Goal: Check status: Check status

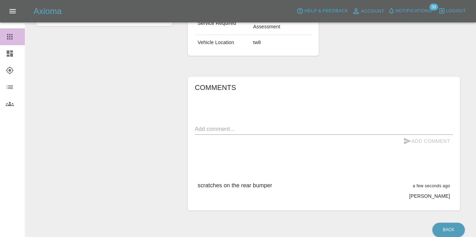
click at [2, 32] on link "Claims" at bounding box center [12, 36] width 25 height 17
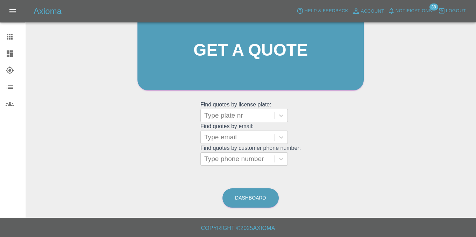
click at [9, 70] on icon at bounding box center [10, 70] width 8 height 8
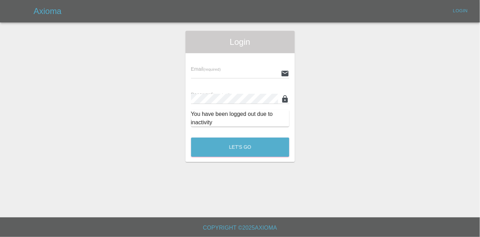
click at [223, 57] on div "Email (required) Password (required) You have been logged out due to inactivity" at bounding box center [240, 92] width 109 height 79
click at [218, 69] on div "Email (required)" at bounding box center [240, 69] width 98 height 20
click at [228, 73] on input "text" at bounding box center [234, 73] width 87 height 10
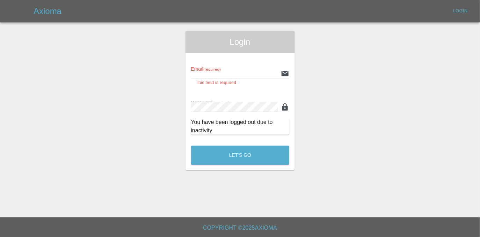
type input "[EMAIL_ADDRESS][DOMAIN_NAME]"
click at [191, 145] on button "Let's Go" at bounding box center [240, 154] width 98 height 19
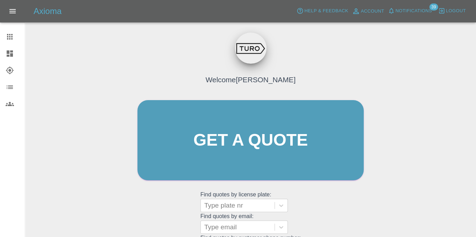
click at [9, 70] on icon at bounding box center [10, 70] width 8 height 8
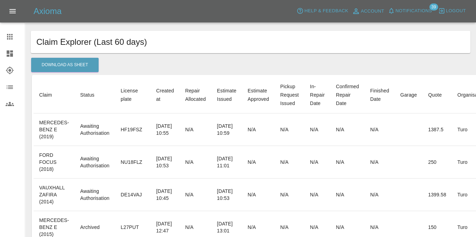
click at [151, 140] on td "[DATE] 10:55" at bounding box center [165, 129] width 29 height 33
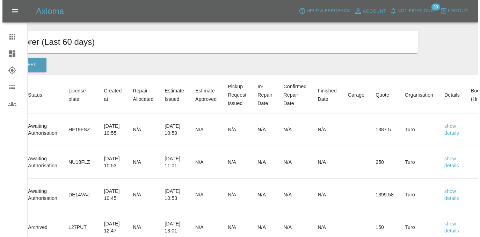
scroll to position [0, 72]
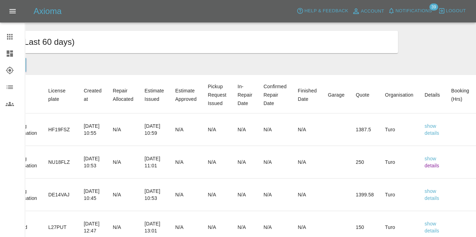
click at [439, 168] on link "details" at bounding box center [432, 166] width 15 height 6
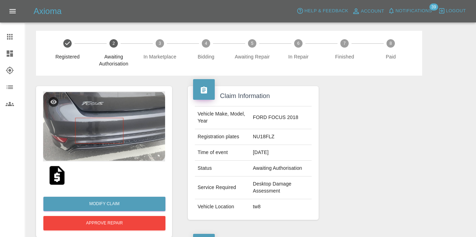
click at [53, 179] on img at bounding box center [57, 175] width 22 height 22
